Goal: Transaction & Acquisition: Purchase product/service

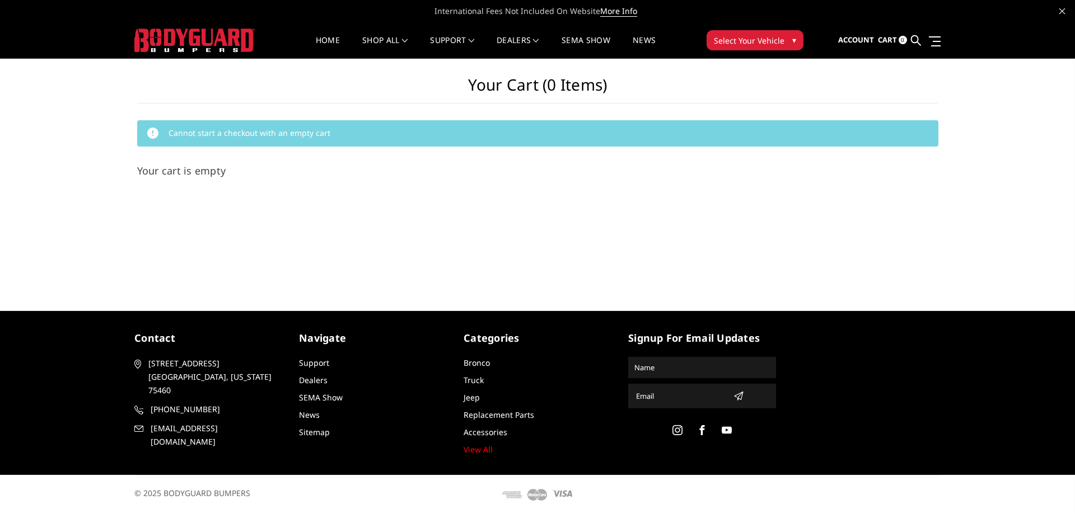
click at [201, 46] on img at bounding box center [194, 41] width 120 height 24
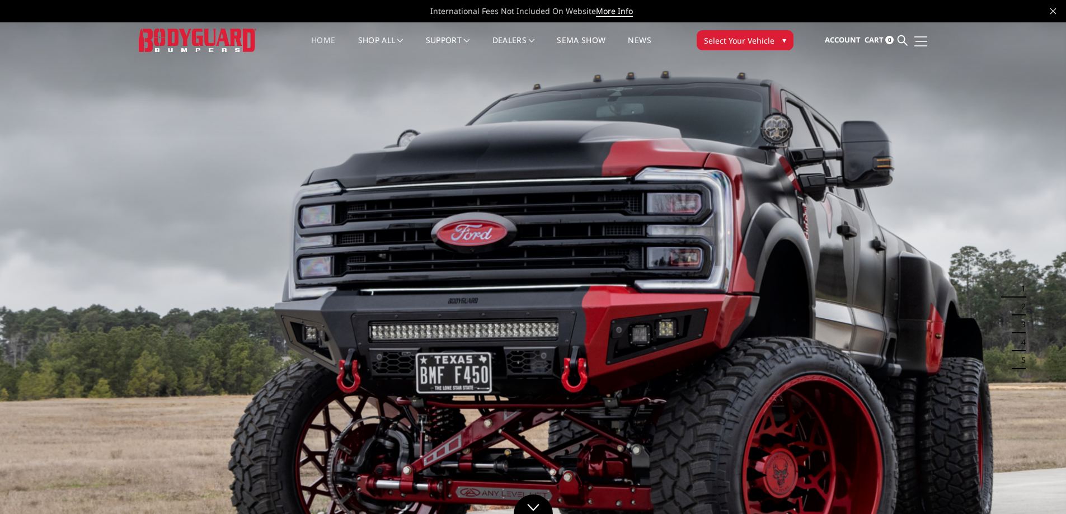
click at [923, 39] on link at bounding box center [920, 41] width 16 height 12
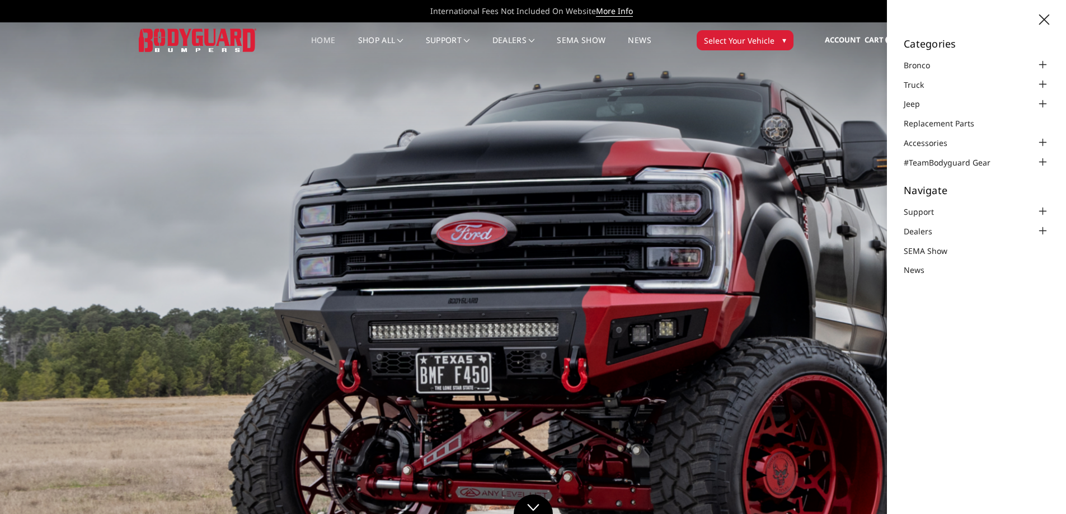
click at [1042, 13] on div "Categories Bronco [DATE]-[DATE] Bronco Front [DATE]-[DATE] Bronco Rear [DATE]-[…" at bounding box center [976, 257] width 179 height 514
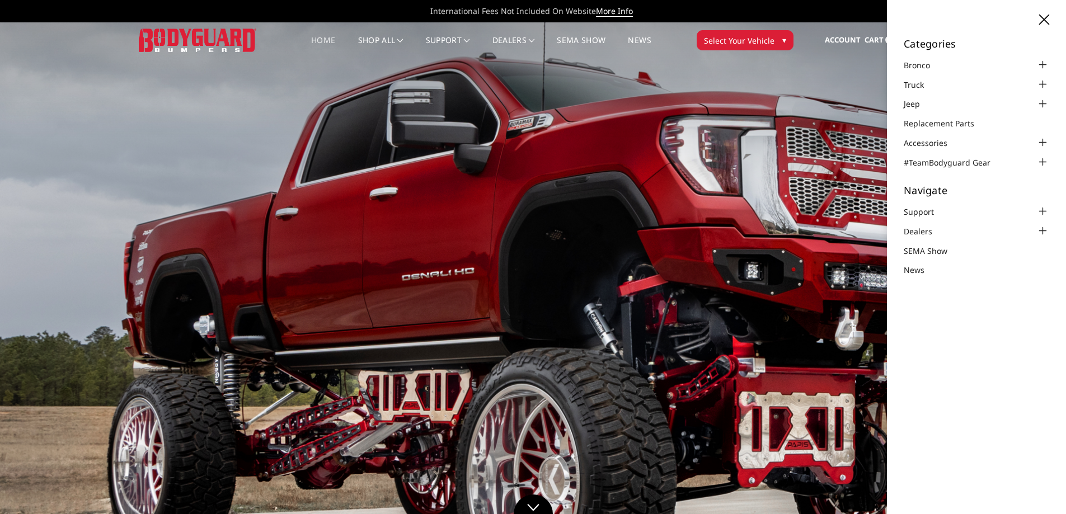
click at [1041, 17] on icon at bounding box center [1045, 20] width 10 height 10
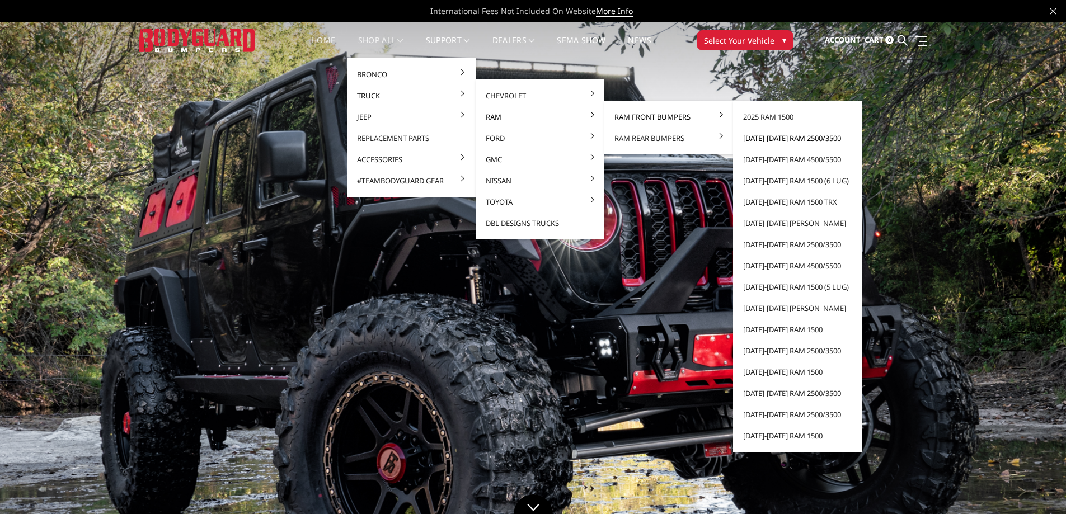
click at [788, 139] on link "[DATE]-[DATE] Ram 2500/3500" at bounding box center [798, 138] width 120 height 21
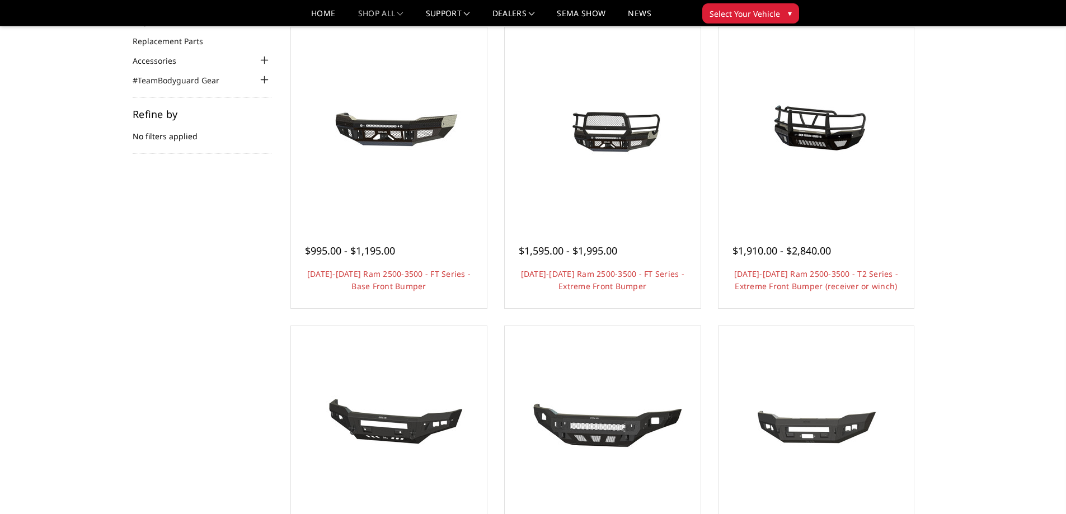
scroll to position [130, 0]
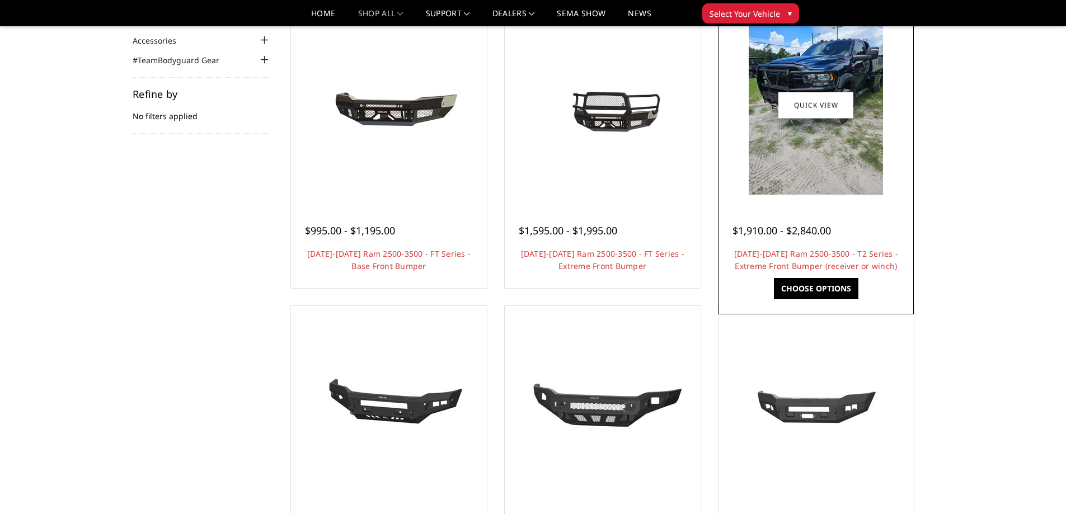
click at [801, 154] on img at bounding box center [816, 105] width 134 height 179
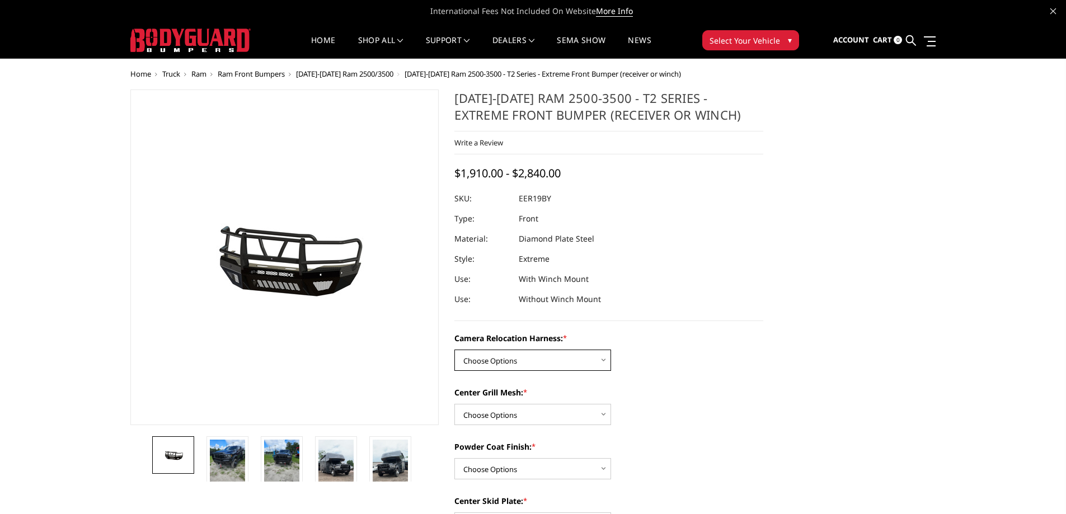
click at [580, 362] on select "Choose Options Without camera harness With camera harness" at bounding box center [533, 360] width 157 height 21
select select "3820"
click at [455, 350] on select "Choose Options Without camera harness With camera harness" at bounding box center [533, 360] width 157 height 21
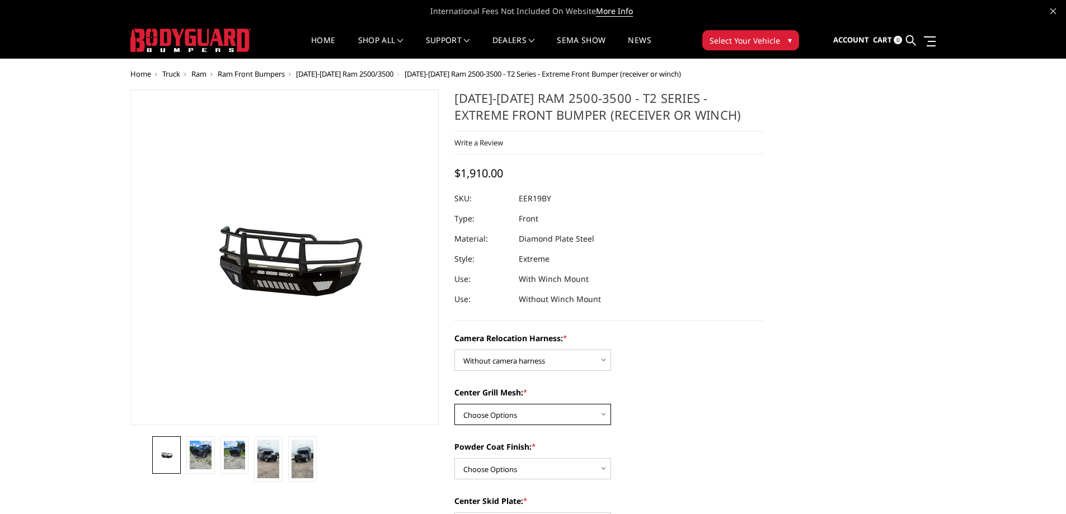
click at [596, 417] on select "Choose Options Without expanded metal With expanded metal" at bounding box center [533, 414] width 157 height 21
select select "3818"
click at [455, 404] on select "Choose Options Without expanded metal With expanded metal" at bounding box center [533, 414] width 157 height 21
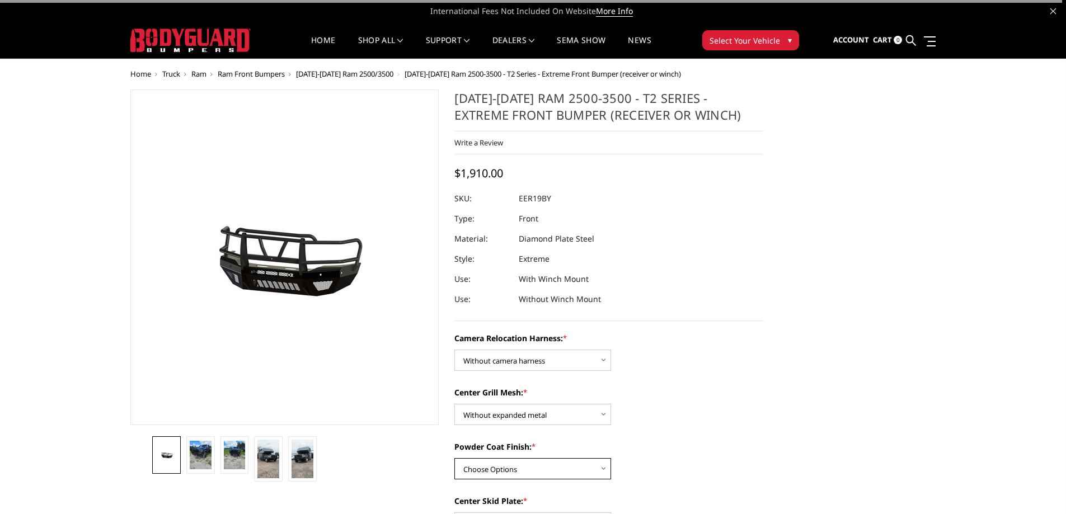
click at [547, 465] on select "Choose Options Textured Black Powder Coat Gloss Black Powder Coat Bare Metal" at bounding box center [533, 468] width 157 height 21
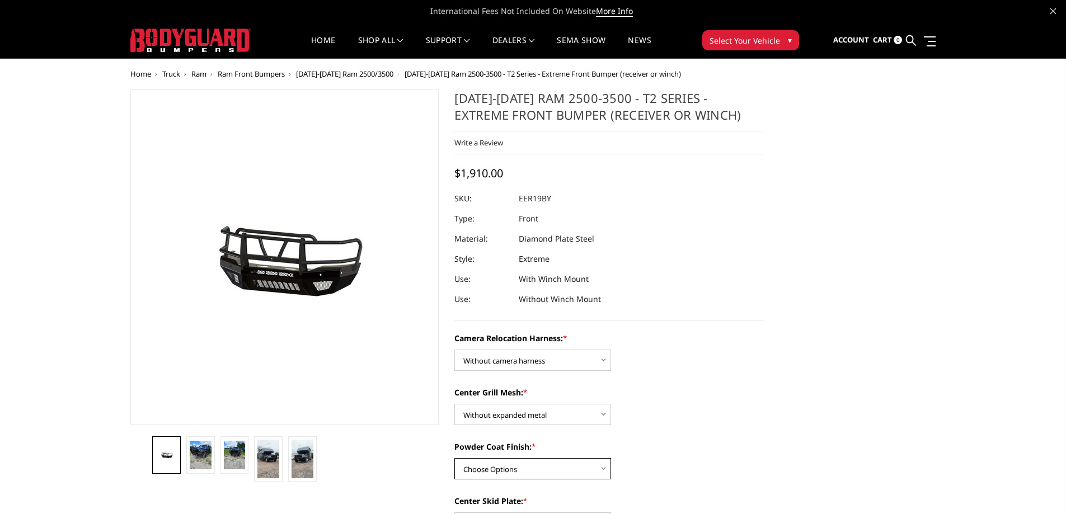
select select "3815"
click at [455, 458] on select "Choose Options Textured Black Powder Coat Gloss Black Powder Coat Bare Metal" at bounding box center [533, 468] width 157 height 21
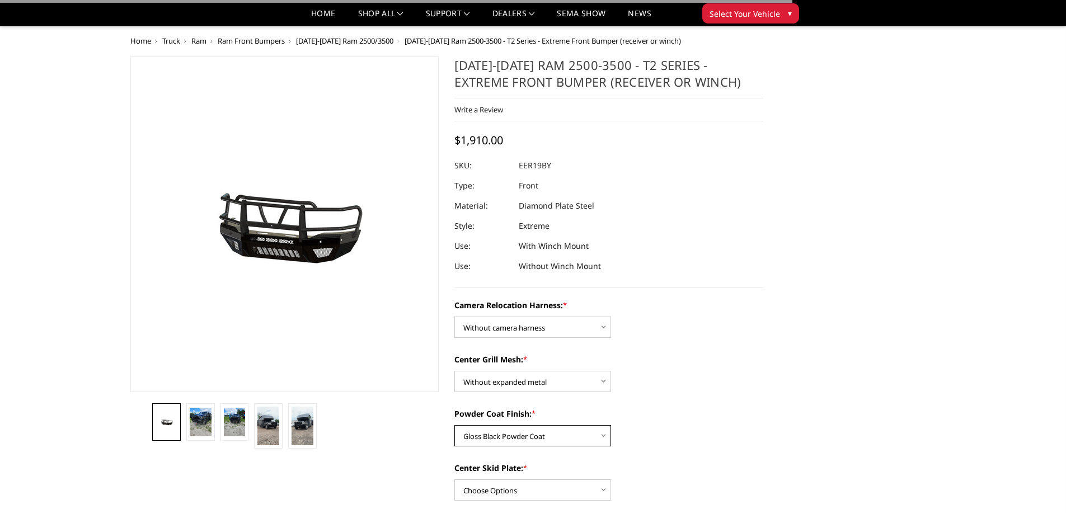
scroll to position [130, 0]
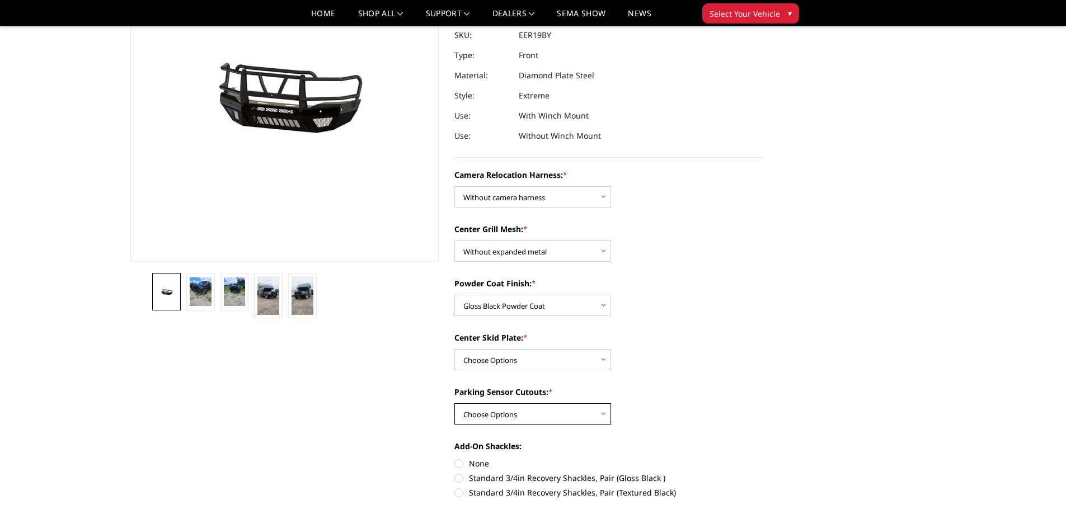
click at [568, 417] on select "Choose Options Yes - With Parking Sensor Cutouts" at bounding box center [533, 414] width 157 height 21
select select "3810"
click at [455, 404] on select "Choose Options Yes - With Parking Sensor Cutouts" at bounding box center [533, 414] width 157 height 21
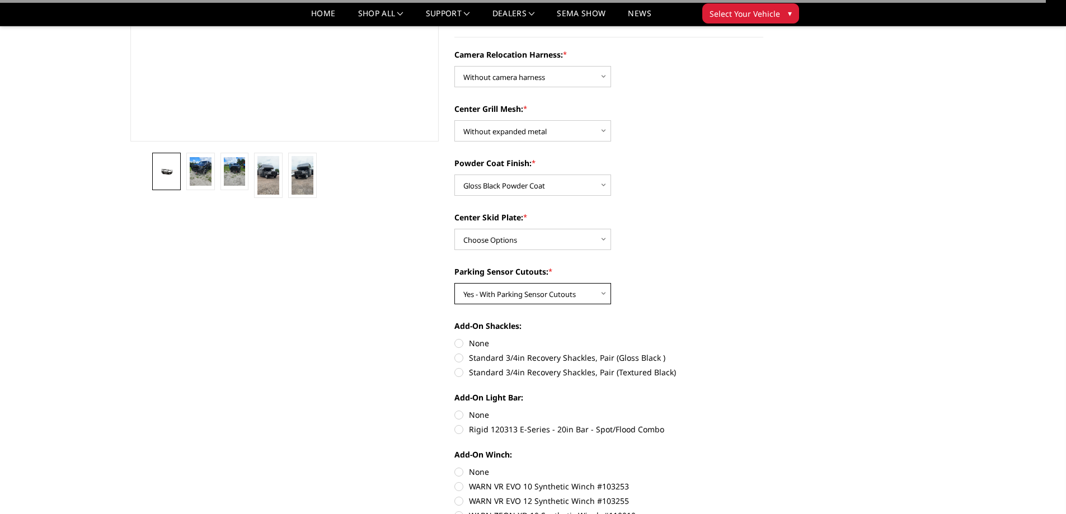
scroll to position [261, 0]
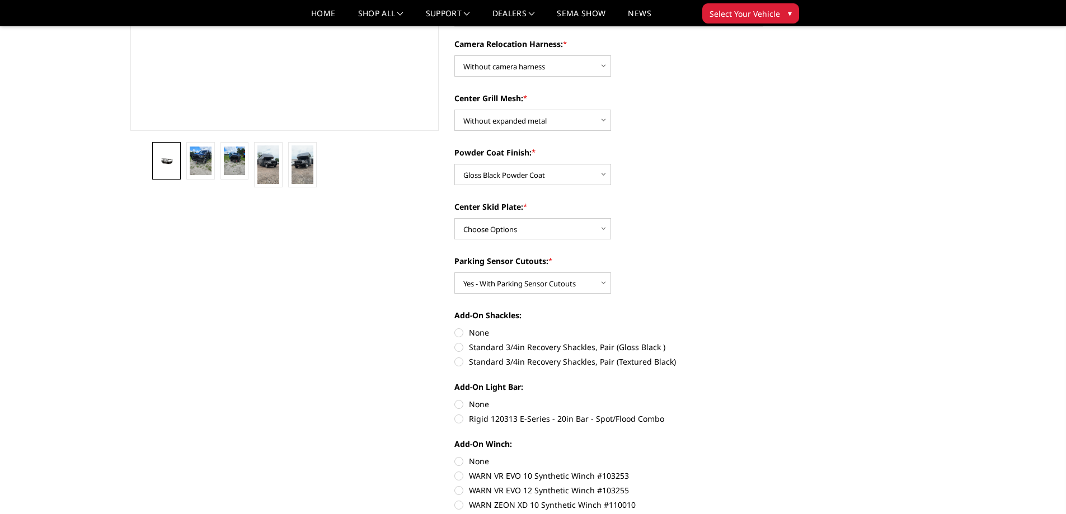
click at [461, 346] on label "Standard 3/4in Recovery Shackles, Pair (Gloss Black )" at bounding box center [609, 347] width 309 height 12
click at [764, 327] on input "Standard 3/4in Recovery Shackles, Pair (Gloss Black )" at bounding box center [764, 327] width 1 height 1
radio input "true"
click at [459, 404] on label "None" at bounding box center [609, 405] width 309 height 12
click at [455, 399] on input "None" at bounding box center [455, 399] width 1 height 1
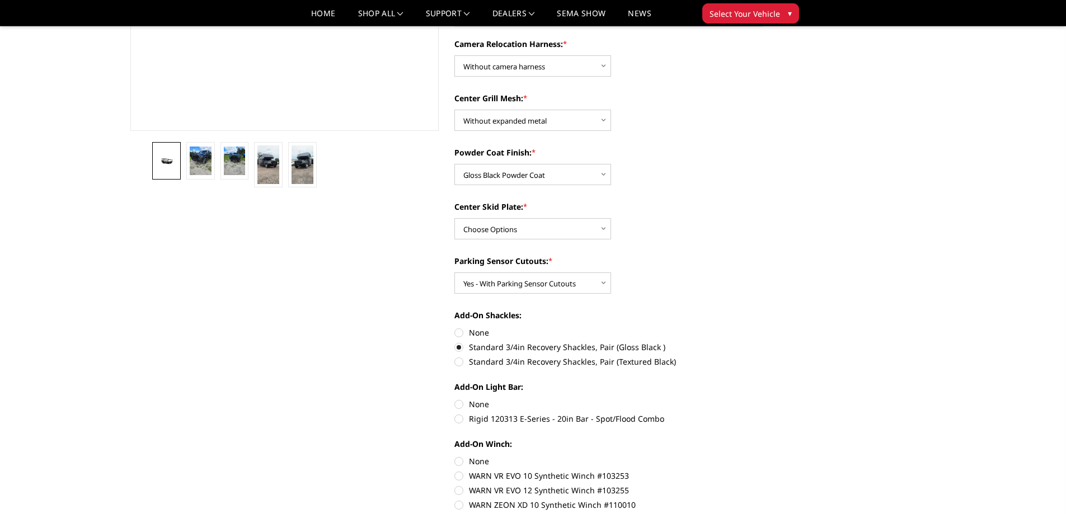
radio input "true"
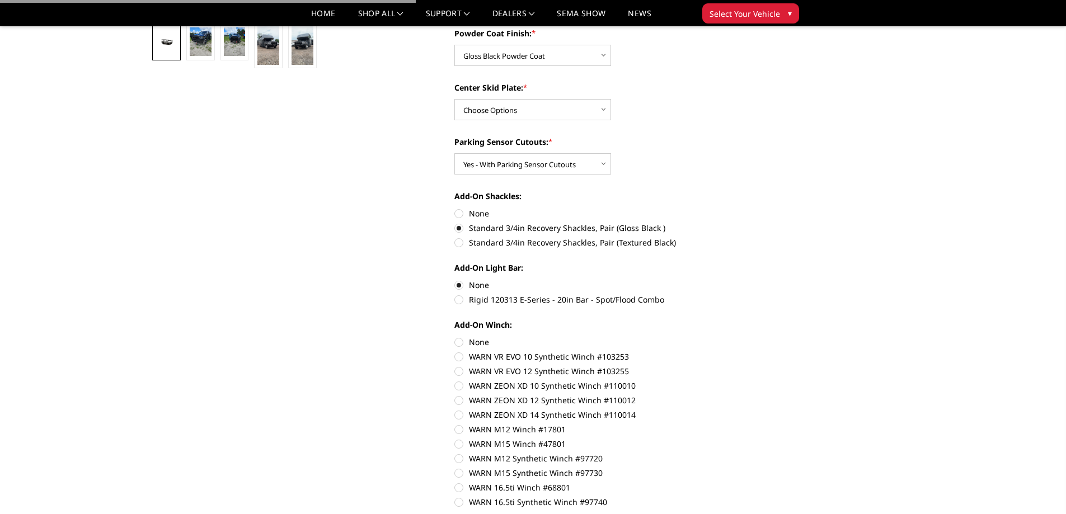
scroll to position [392, 0]
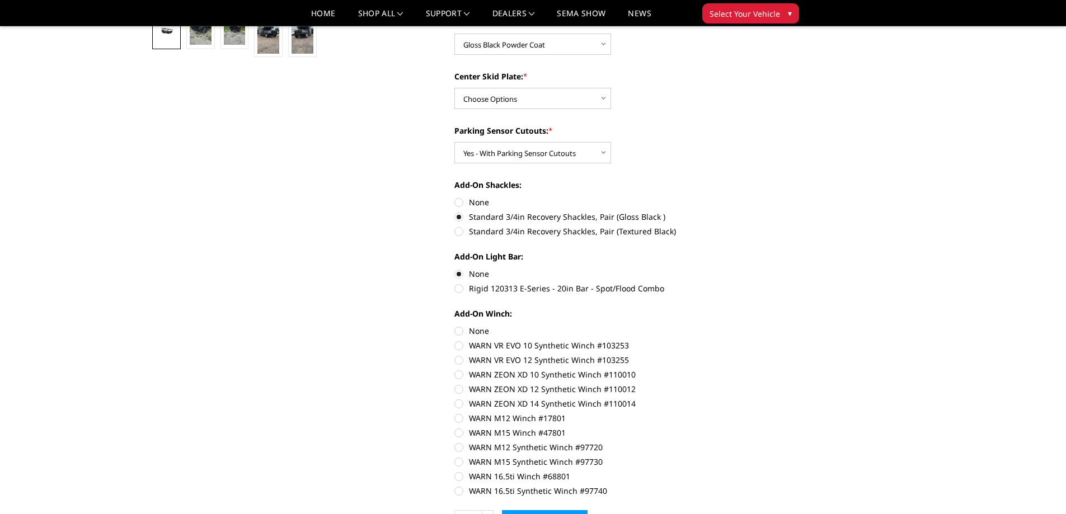
click at [462, 331] on label "None" at bounding box center [609, 331] width 309 height 12
click at [455, 326] on input "None" at bounding box center [455, 325] width 1 height 1
radio input "true"
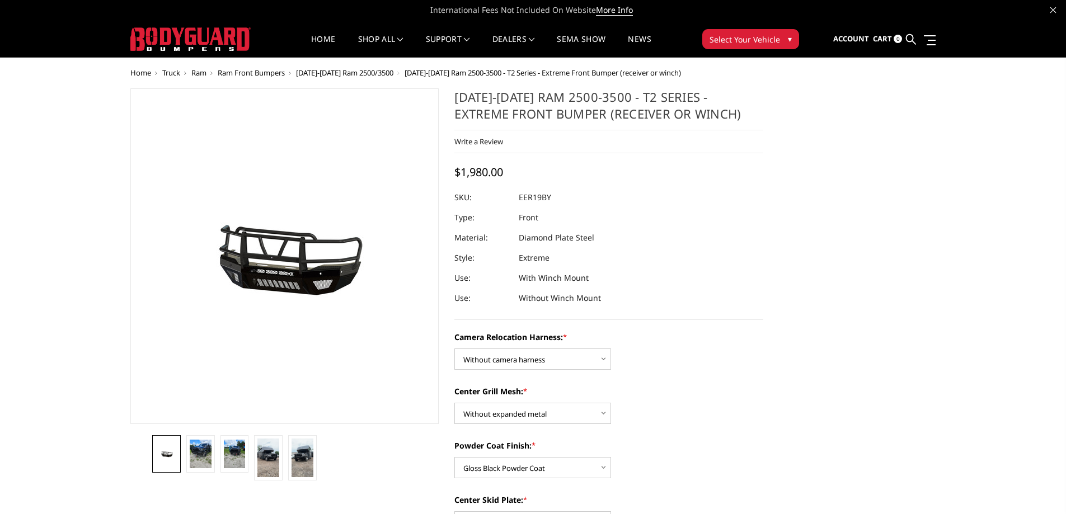
scroll to position [0, 0]
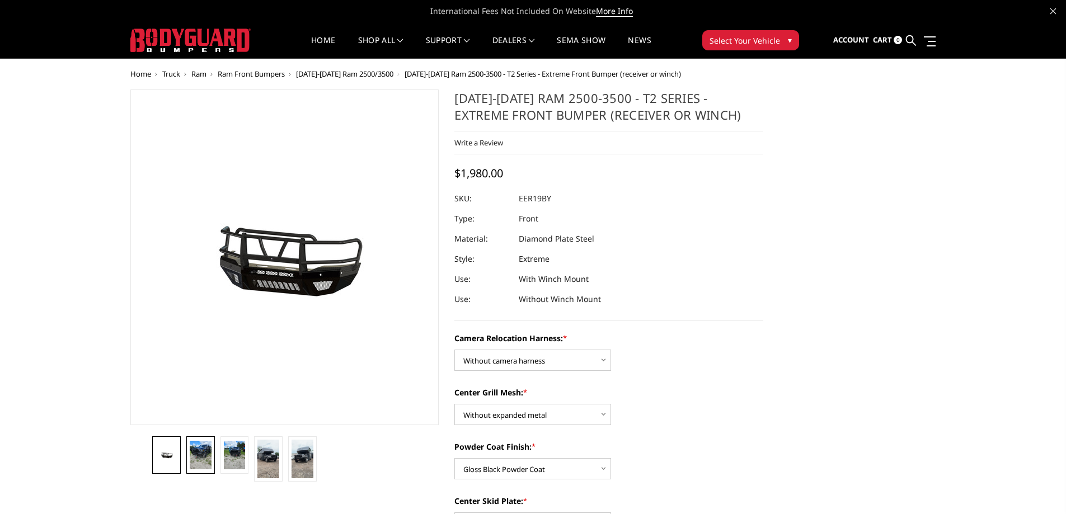
click at [201, 451] on img at bounding box center [201, 455] width 22 height 29
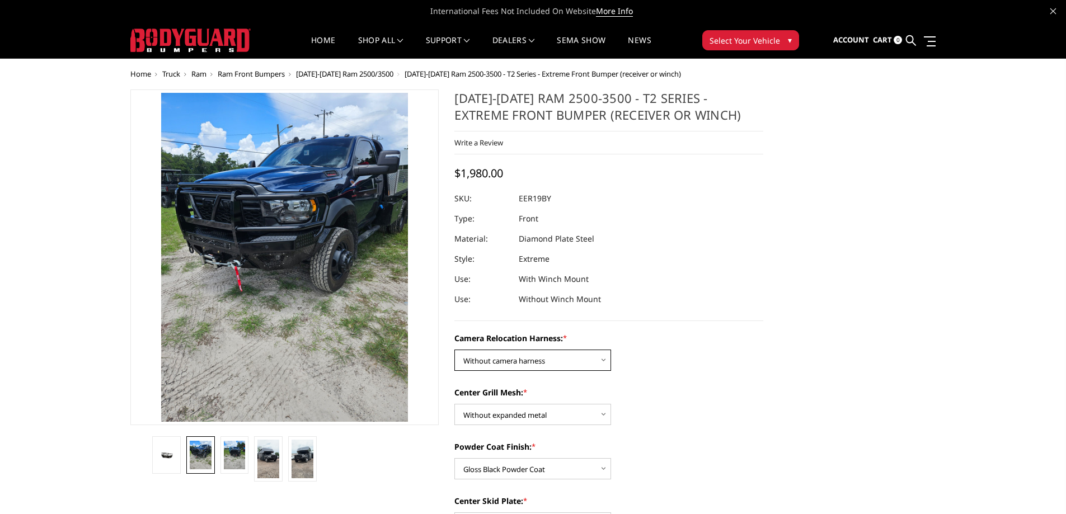
click at [610, 359] on select "Choose Options Without camera harness With camera harness" at bounding box center [533, 360] width 157 height 21
click at [455, 350] on select "Choose Options Without camera harness With camera harness" at bounding box center [533, 360] width 157 height 21
click at [572, 364] on select "Choose Options Without camera harness With camera harness" at bounding box center [533, 360] width 157 height 21
select select "3820"
click at [455, 350] on select "Choose Options Without camera harness With camera harness" at bounding box center [533, 360] width 157 height 21
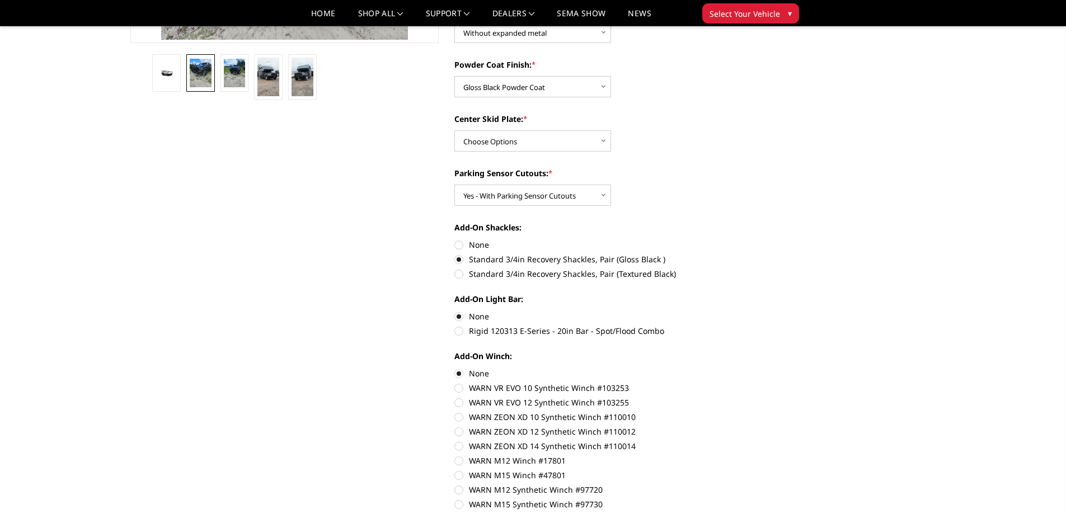
scroll to position [280, 0]
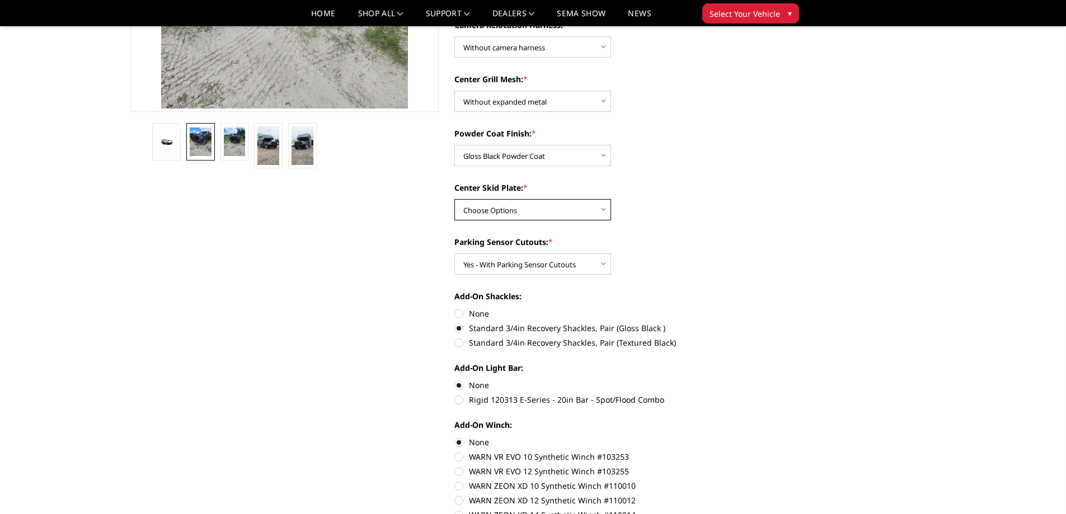
click at [595, 210] on select "Choose Options Winch Mount Skid Plate Standard Skid Plate (included) 2" Receive…" at bounding box center [533, 209] width 157 height 21
select select "3813"
click at [455, 199] on select "Choose Options Winch Mount Skid Plate Standard Skid Plate (included) 2" Receive…" at bounding box center [533, 209] width 157 height 21
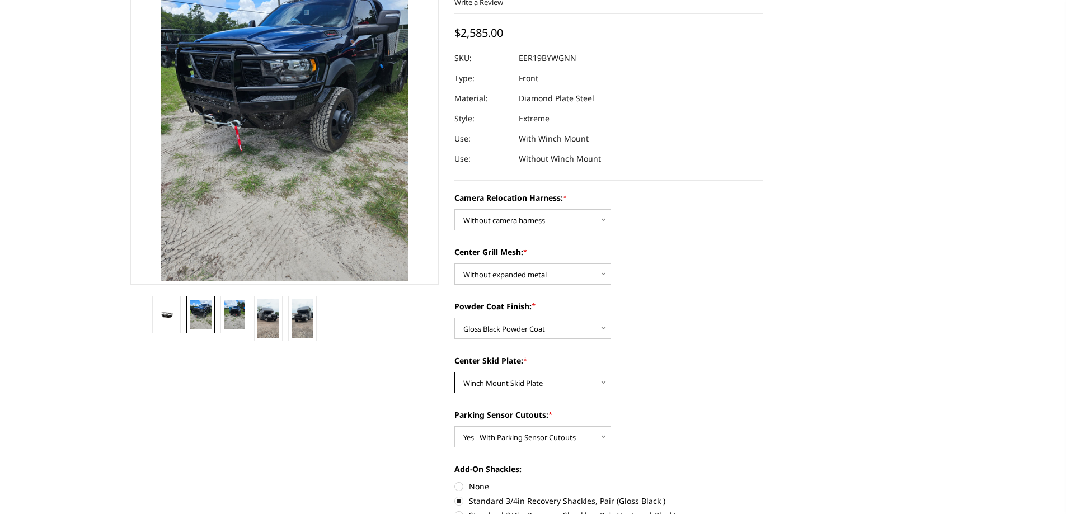
scroll to position [0, 0]
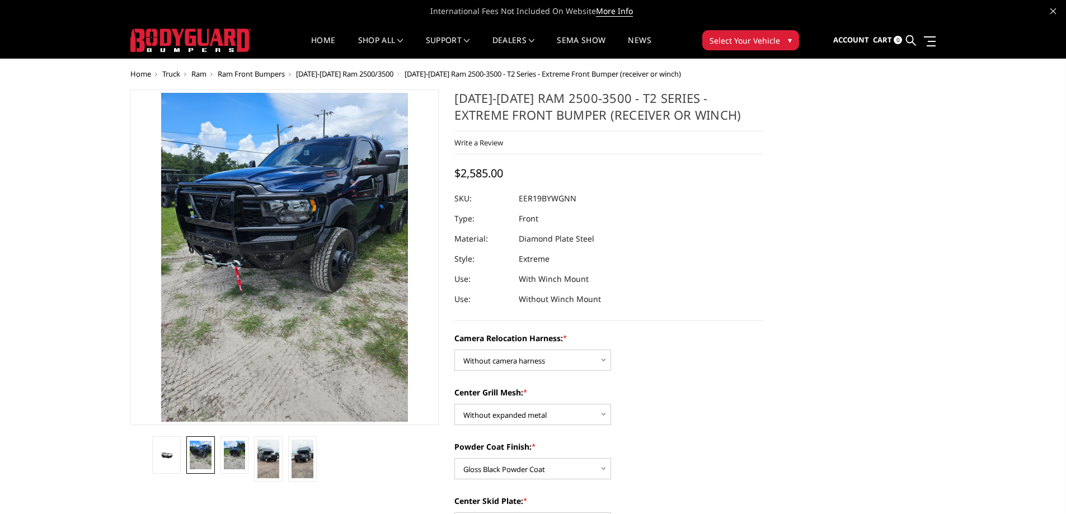
drag, startPoint x: 461, startPoint y: 168, endPoint x: 549, endPoint y: 165, distance: 88.0
click at [549, 165] on div "2019-2025 Ram 2500-3500 - T2 Series - Extreme Front Bumper (receiver or winch) …" at bounding box center [609, 206] width 309 height 232
click at [262, 467] on img at bounding box center [269, 459] width 22 height 39
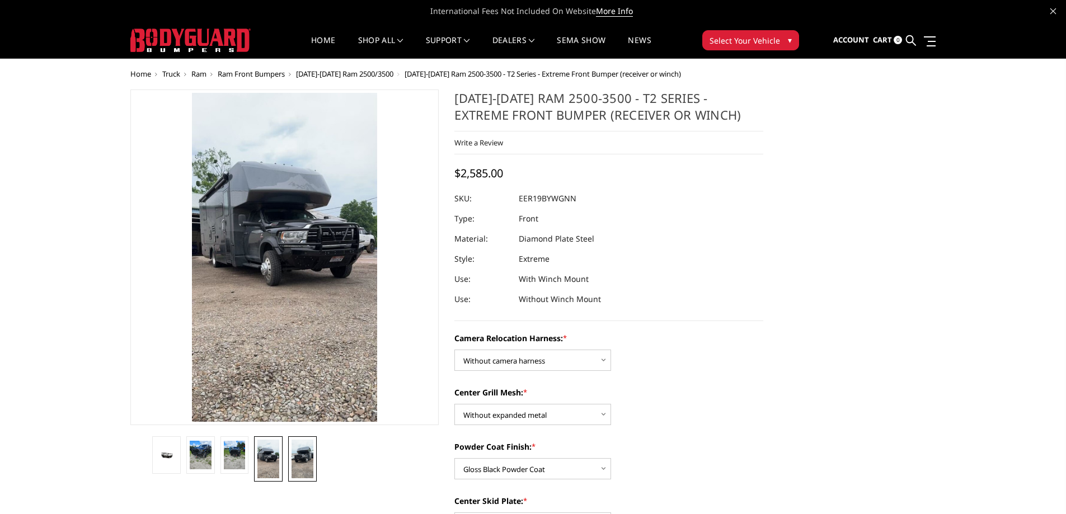
click at [296, 461] on img at bounding box center [303, 459] width 22 height 39
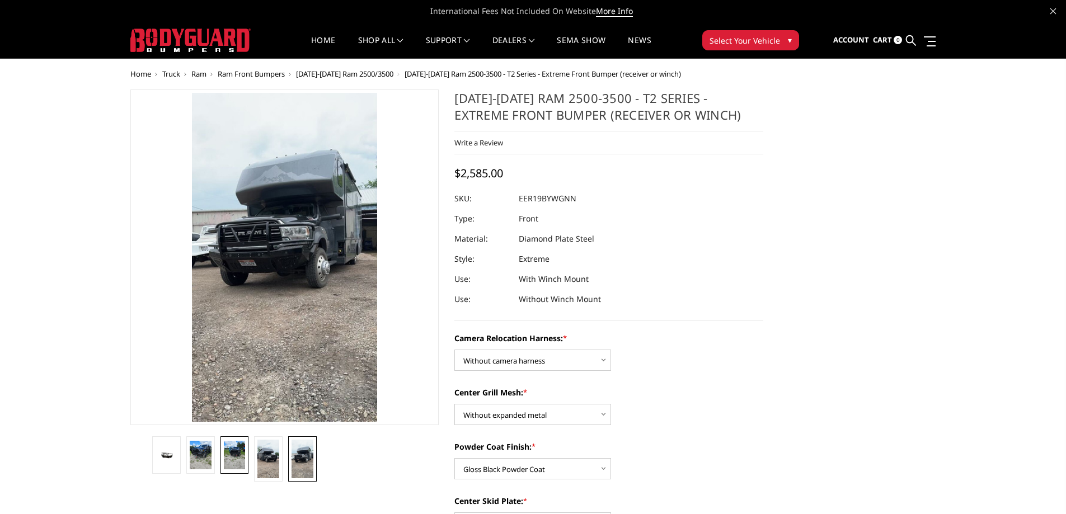
click at [232, 458] on img at bounding box center [235, 455] width 22 height 29
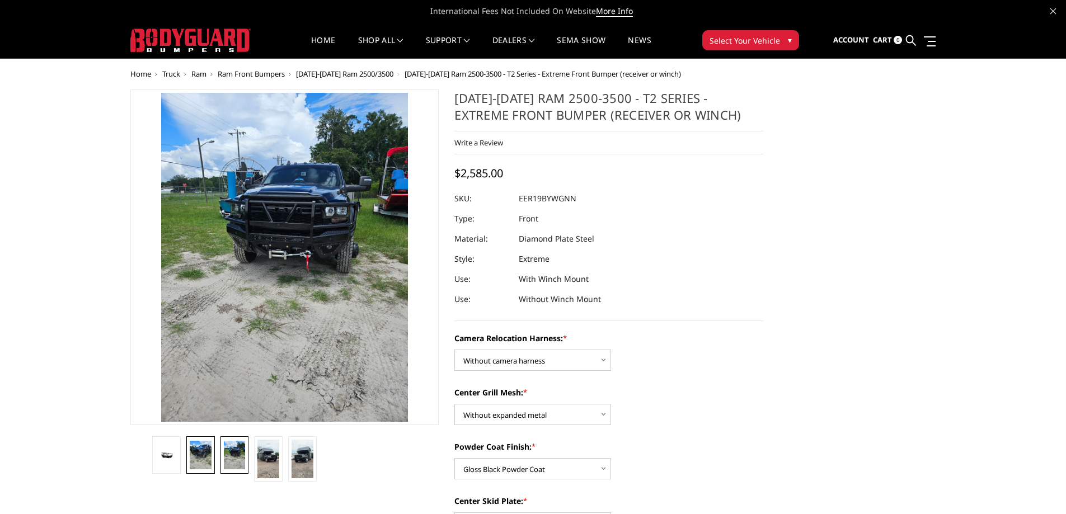
click at [195, 450] on img at bounding box center [201, 455] width 22 height 29
